Goal: Task Accomplishment & Management: Manage account settings

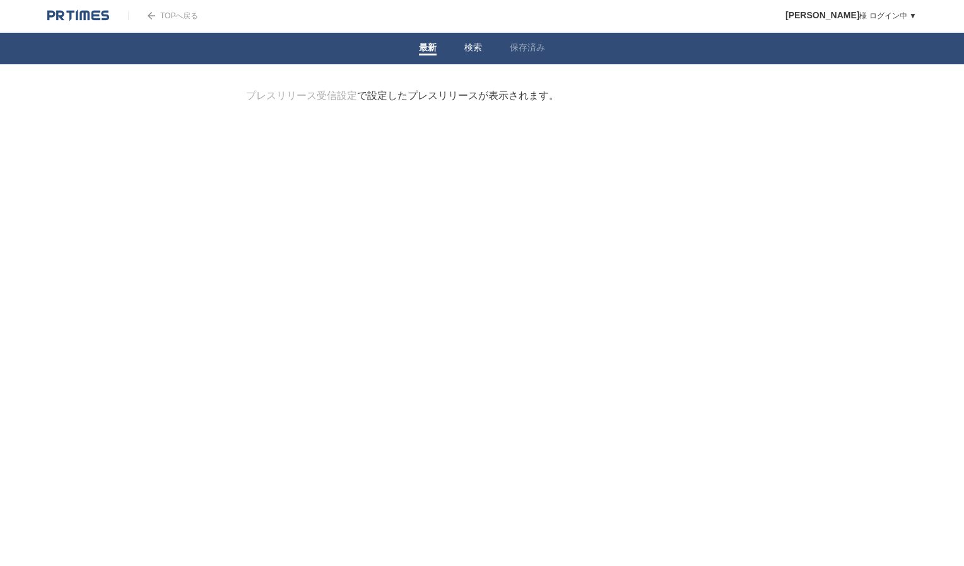
click at [469, 49] on link "検索" at bounding box center [473, 48] width 18 height 13
click at [517, 43] on link "保存済み" at bounding box center [527, 48] width 35 height 13
click at [428, 48] on link "最新" at bounding box center [428, 48] width 18 height 13
click at [337, 96] on link "プレスリリース受信設定" at bounding box center [301, 95] width 111 height 11
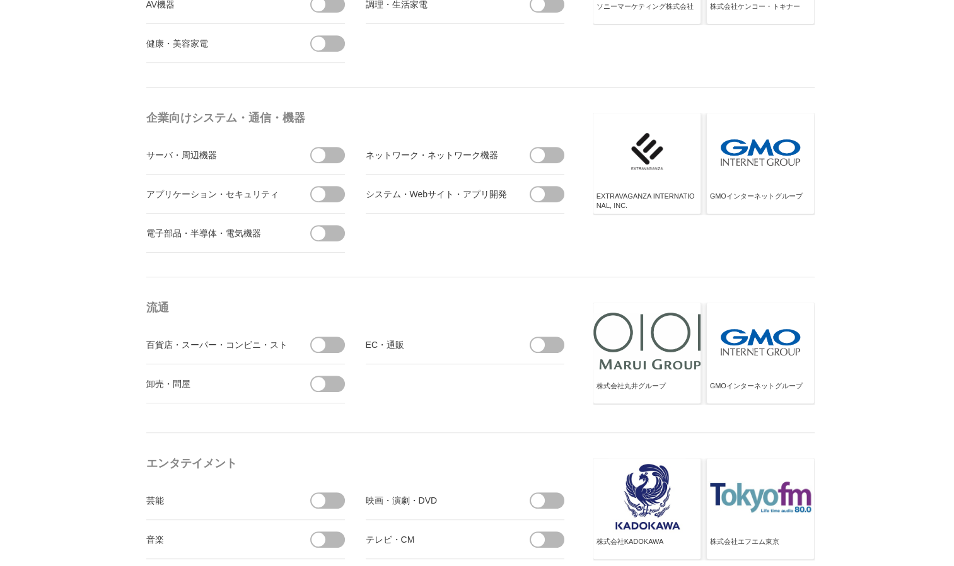
scroll to position [631, 0]
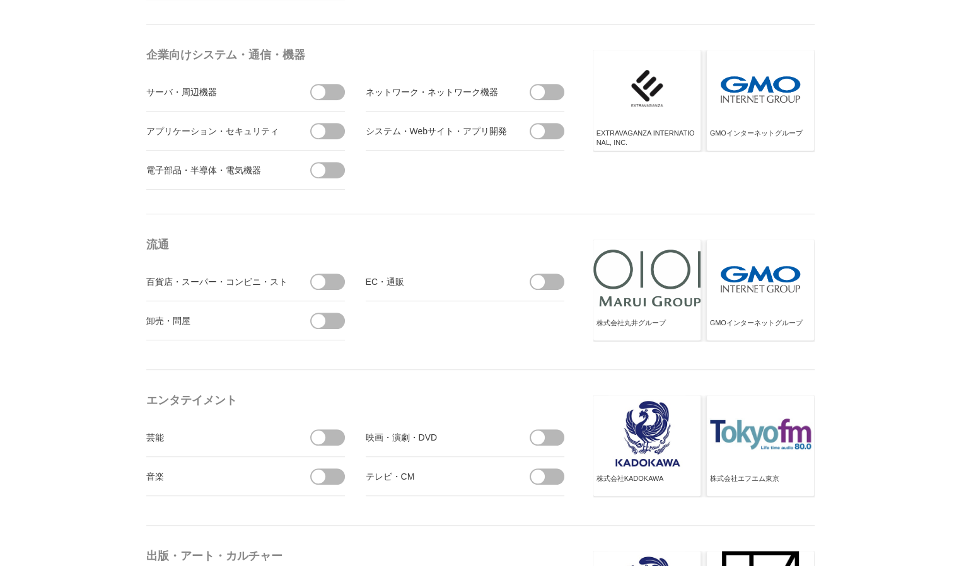
click at [325, 167] on span at bounding box center [332, 170] width 26 height 16
click at [0, 0] on input "checkbox" at bounding box center [0, 0] width 0 height 0
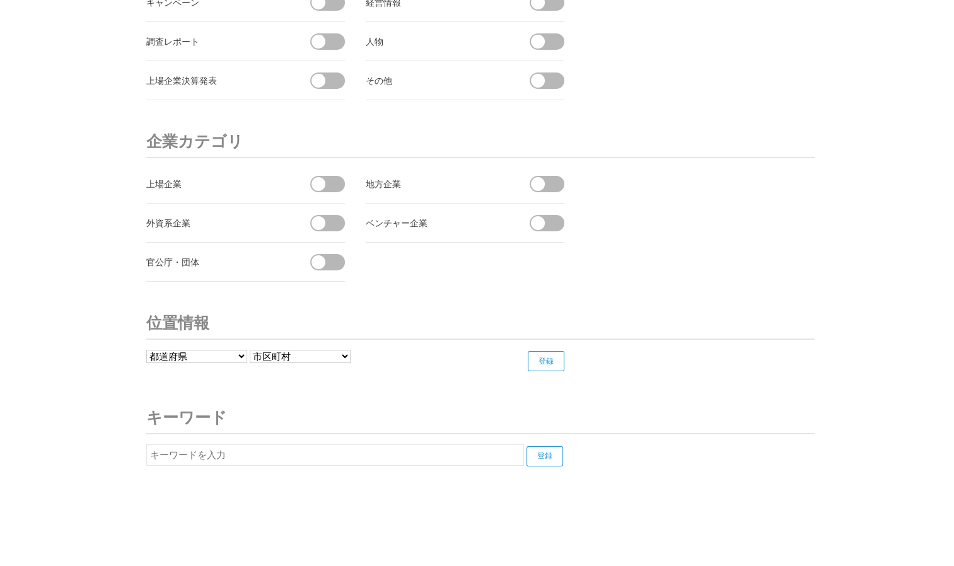
scroll to position [4696, 0]
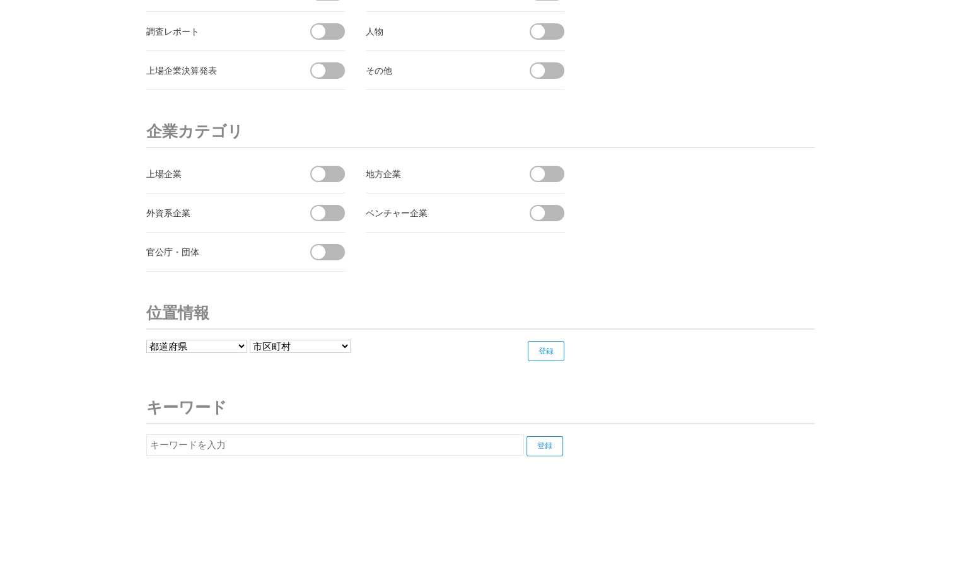
click at [288, 435] on input "text" at bounding box center [335, 445] width 378 height 21
click at [559, 440] on input "登録" at bounding box center [545, 447] width 37 height 20
click at [240, 438] on input "パナソニック" at bounding box center [335, 445] width 378 height 21
type input "パ"
click at [549, 447] on input "登録" at bounding box center [545, 447] width 37 height 20
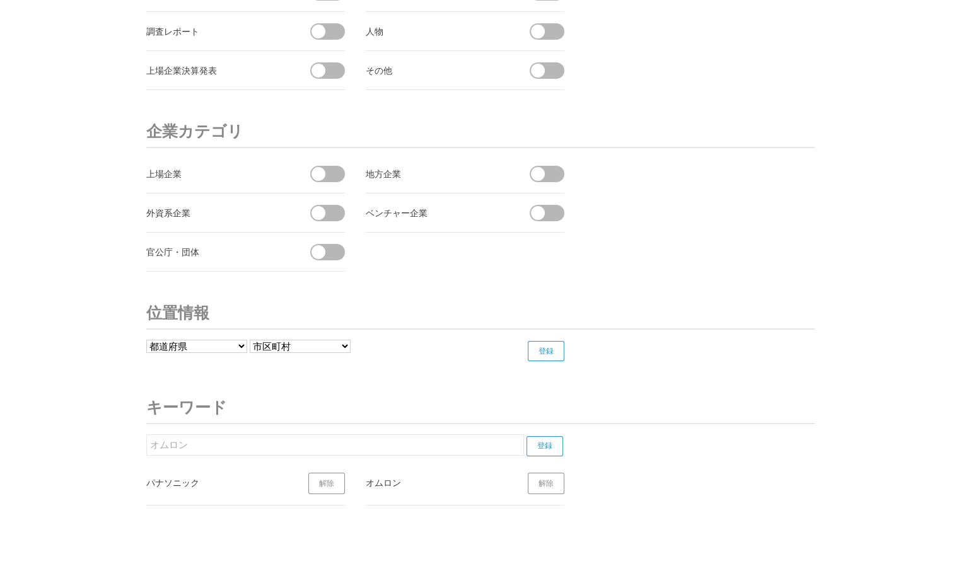
click at [206, 437] on input "オムロン" at bounding box center [335, 445] width 378 height 21
type input "オ"
type input "ダイキン"
click at [560, 438] on input "登録" at bounding box center [545, 447] width 37 height 20
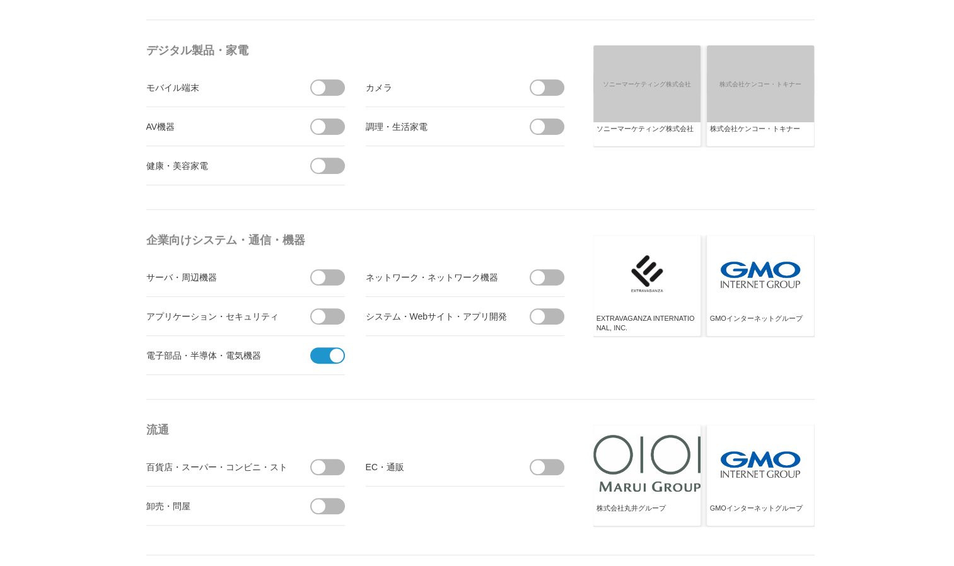
scroll to position [494, 0]
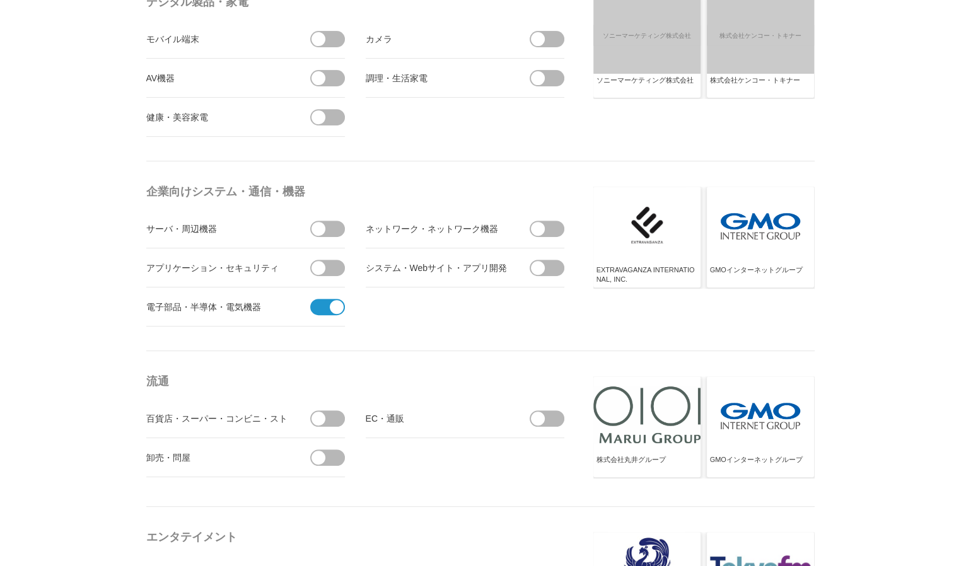
click at [336, 306] on span at bounding box center [337, 307] width 14 height 14
click at [0, 0] on input "受信しない" at bounding box center [0, 0] width 0 height 0
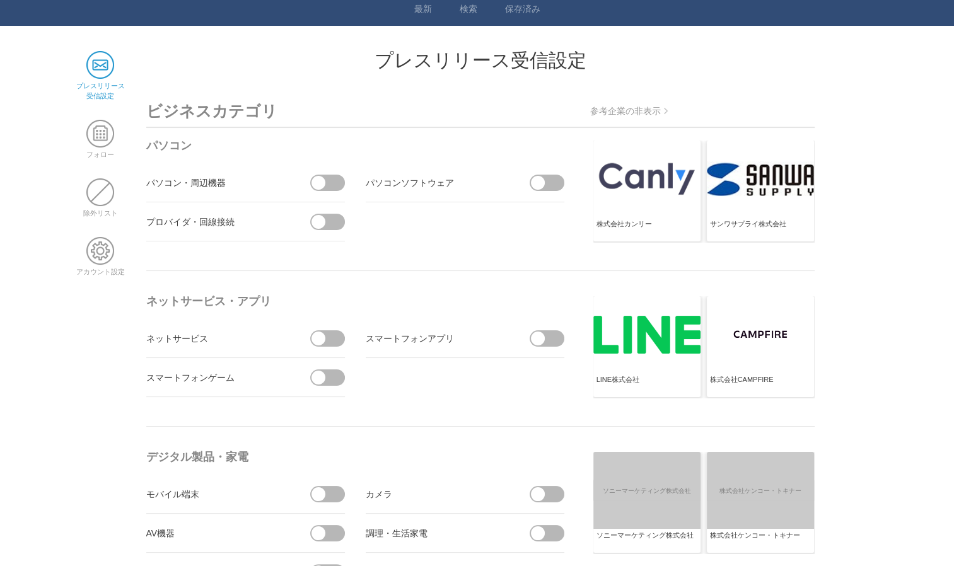
scroll to position [0, 0]
